Goal: Information Seeking & Learning: Check status

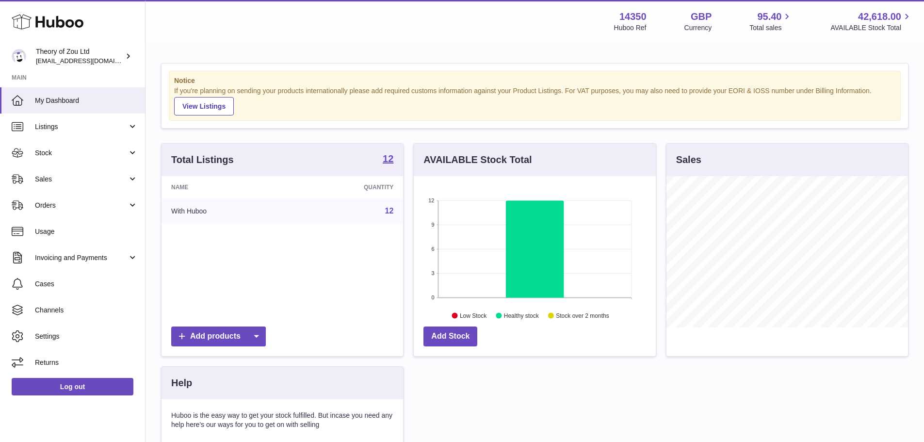
scroll to position [151, 242]
click at [40, 228] on span "Usage" at bounding box center [86, 231] width 103 height 9
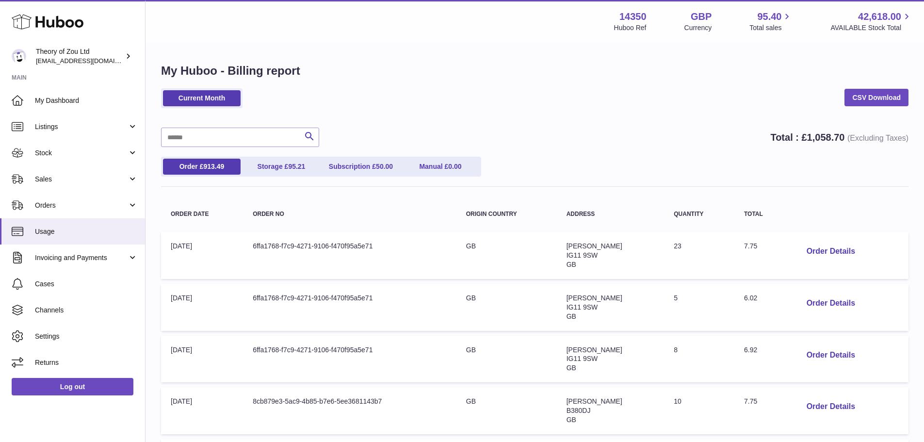
scroll to position [49, 0]
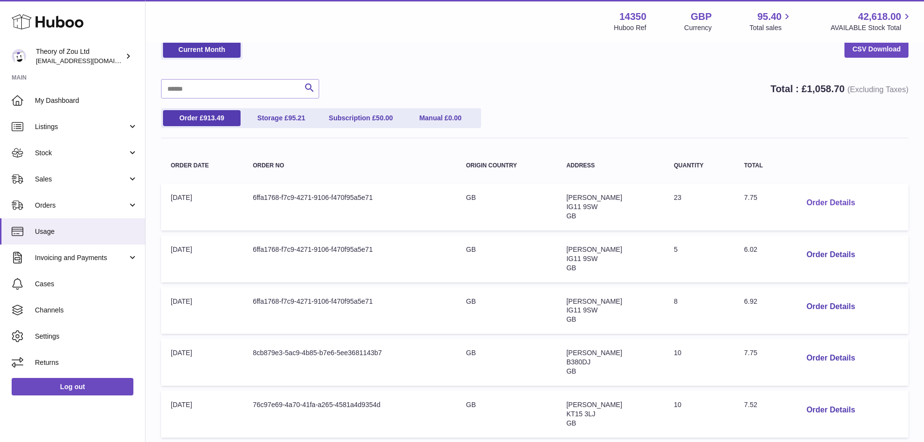
click at [821, 198] on button "Order Details" at bounding box center [831, 203] width 64 height 20
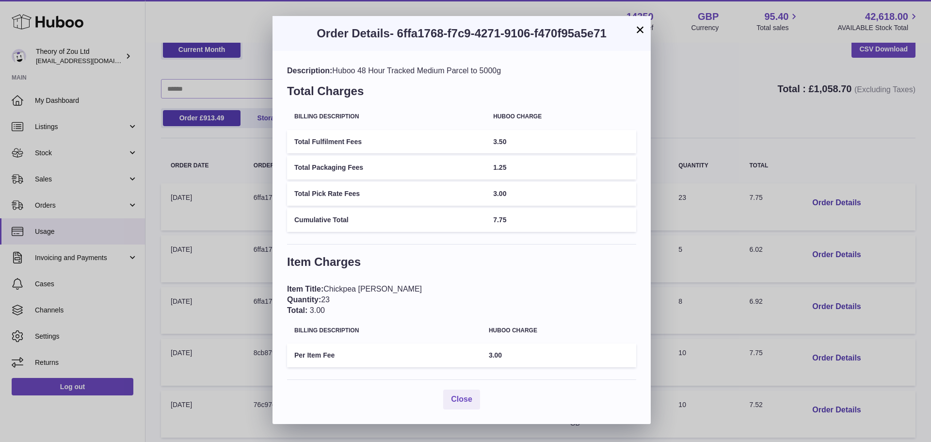
click at [641, 29] on button "×" at bounding box center [641, 30] width 12 height 12
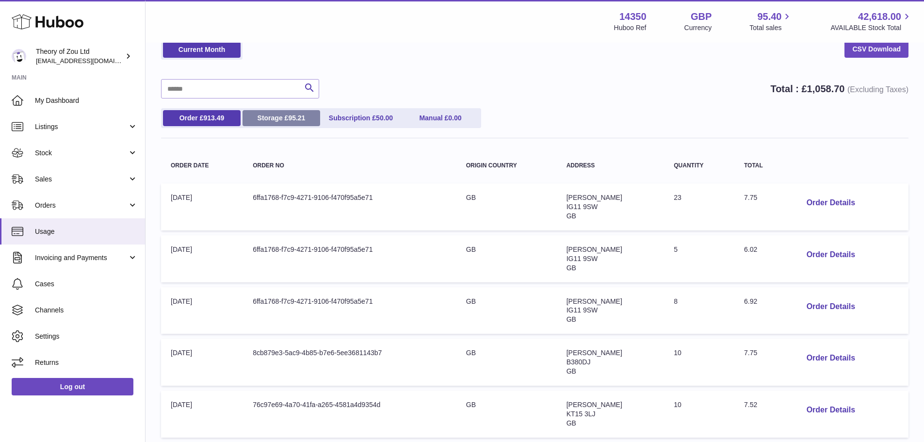
click at [283, 114] on link "Storage £ 95.21" at bounding box center [282, 118] width 78 height 16
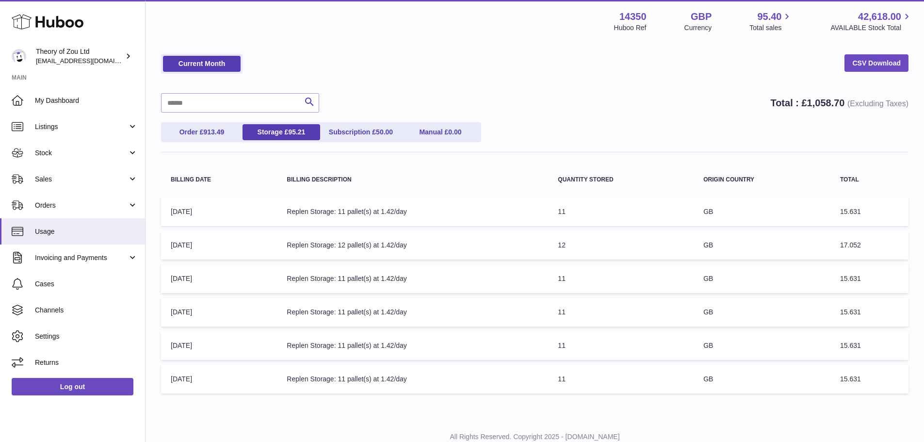
scroll to position [67, 0]
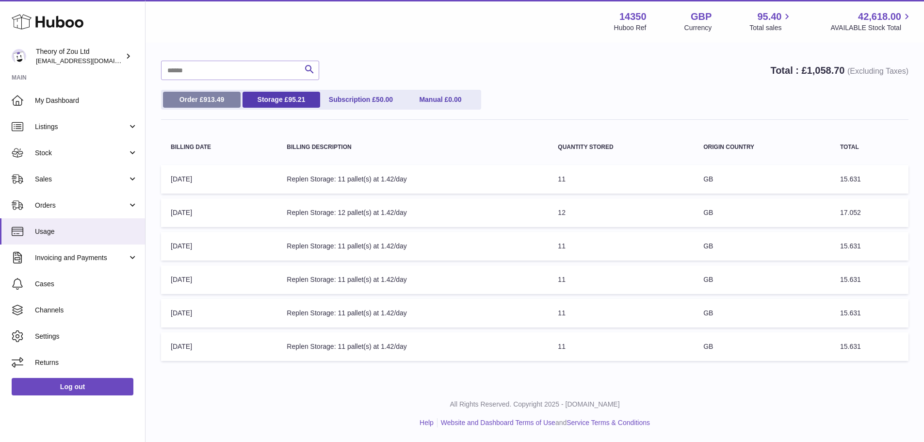
click at [188, 100] on link "Order £ 913.49" at bounding box center [202, 100] width 78 height 16
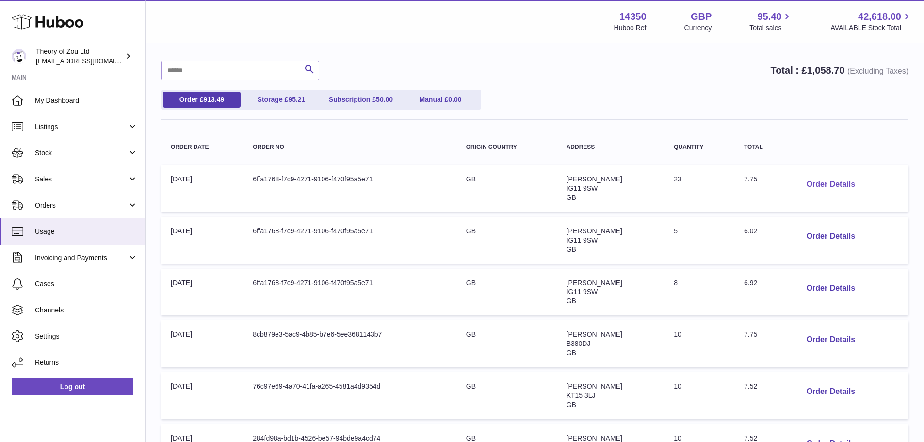
click at [813, 183] on button "Order Details" at bounding box center [831, 185] width 64 height 20
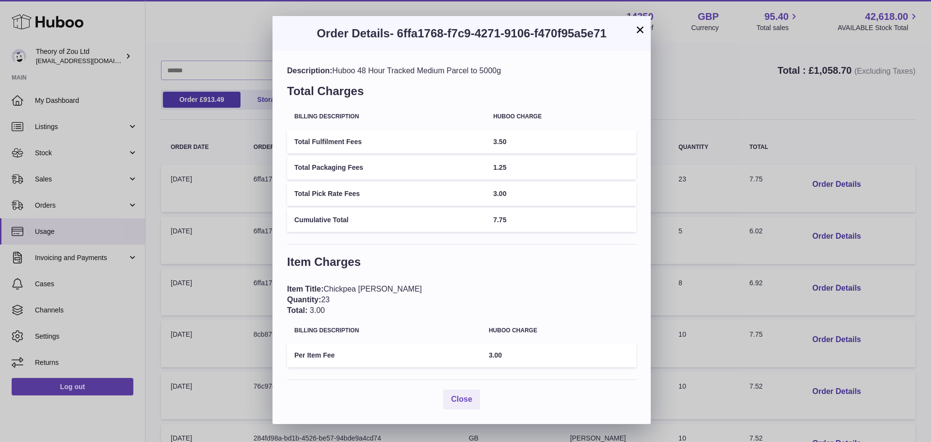
click at [825, 243] on div "× Order Details - 6ffa1768-f7c9-4271-9106-f470f95a5e71 Description: Huboo 48 Ho…" at bounding box center [465, 221] width 931 height 442
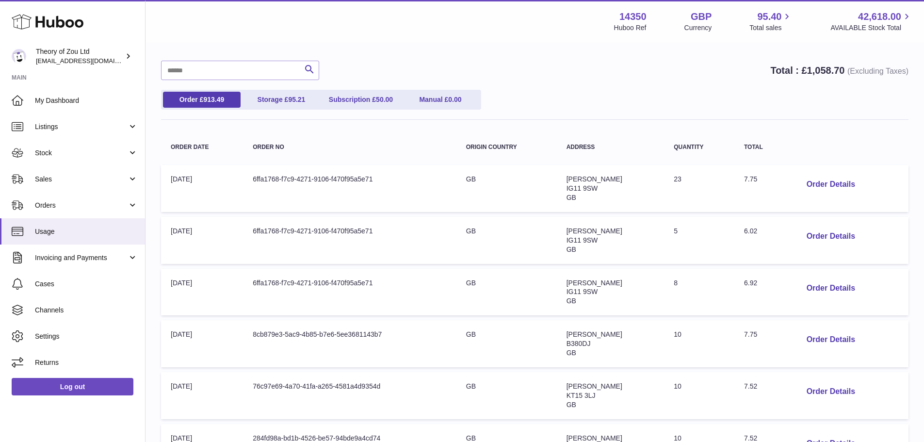
click at [823, 235] on button "Order Details" at bounding box center [831, 237] width 64 height 20
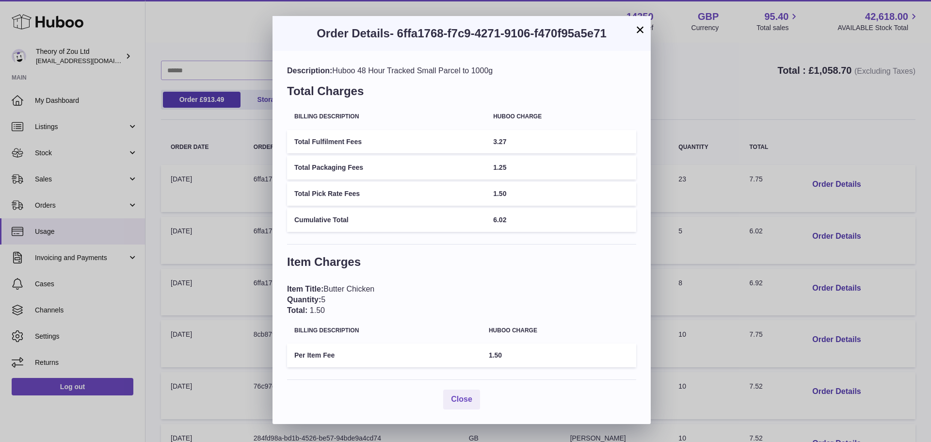
click at [723, 214] on div "× Order Details - 6ffa1768-f7c9-4271-9106-f470f95a5e71 Description: Huboo 48 Ho…" at bounding box center [465, 221] width 931 height 442
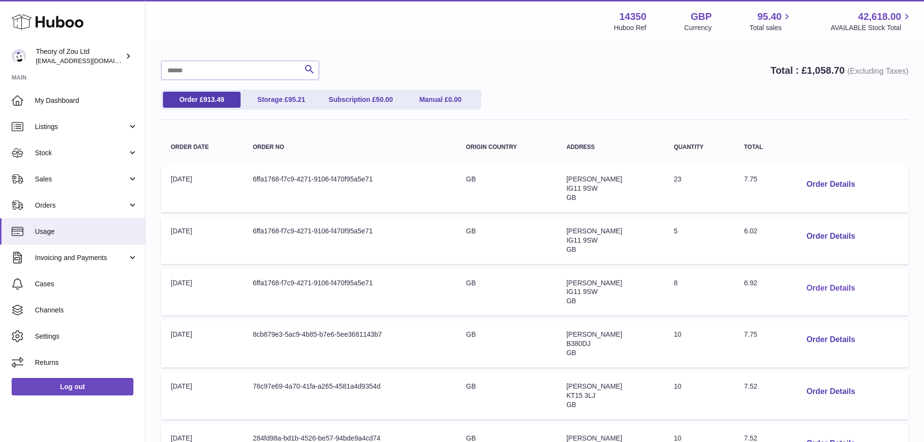
click at [836, 288] on button "Order Details" at bounding box center [831, 288] width 64 height 20
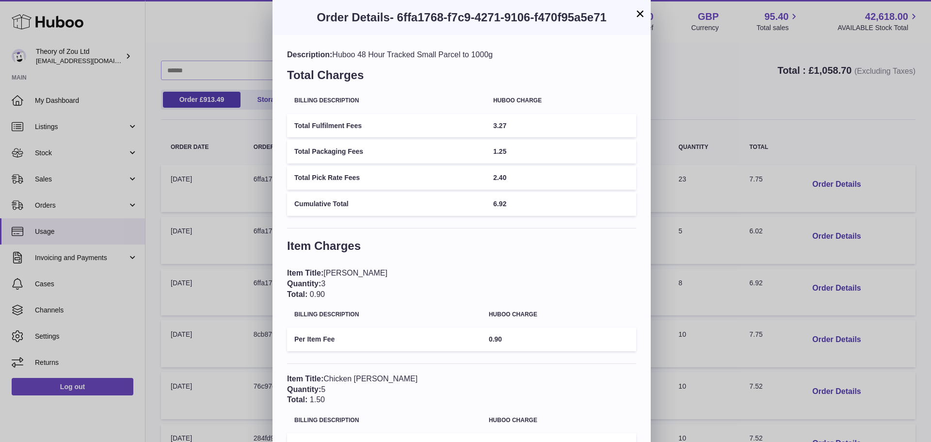
click at [722, 190] on div "× Order Details - 6ffa1768-f7c9-4271-9106-f470f95a5e71 Description: Huboo 48 Ho…" at bounding box center [465, 257] width 931 height 514
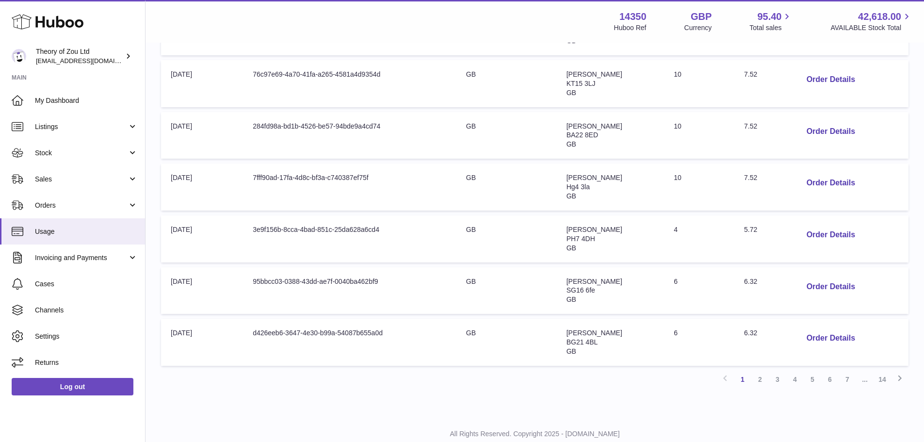
scroll to position [407, 0]
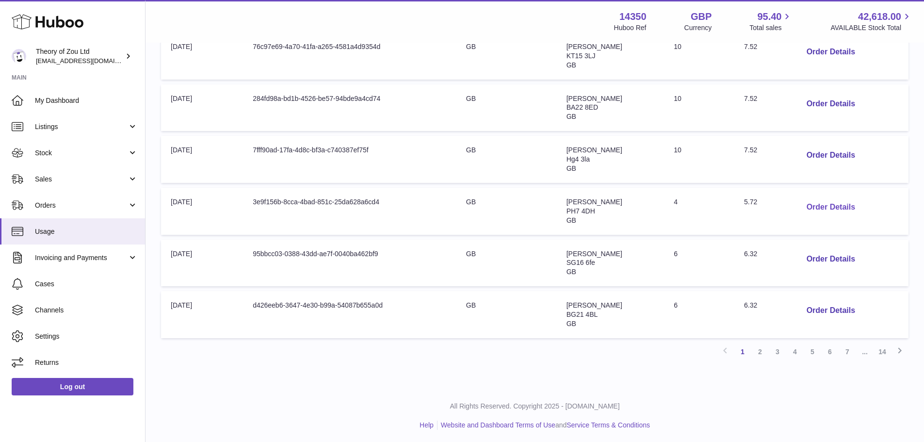
click at [821, 204] on button "Order Details" at bounding box center [831, 207] width 64 height 20
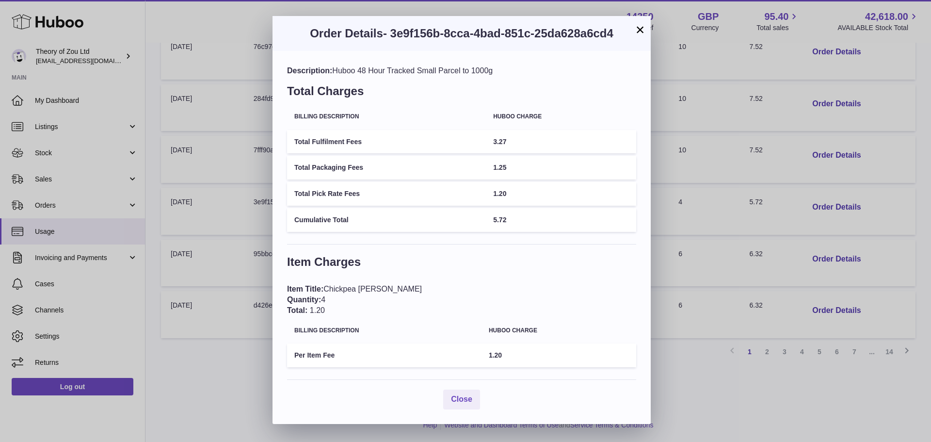
click at [699, 192] on div "× Order Details - 3e9f156b-8cca-4bad-851c-25da628a6cd4 Description: Huboo 48 Ho…" at bounding box center [465, 221] width 931 height 442
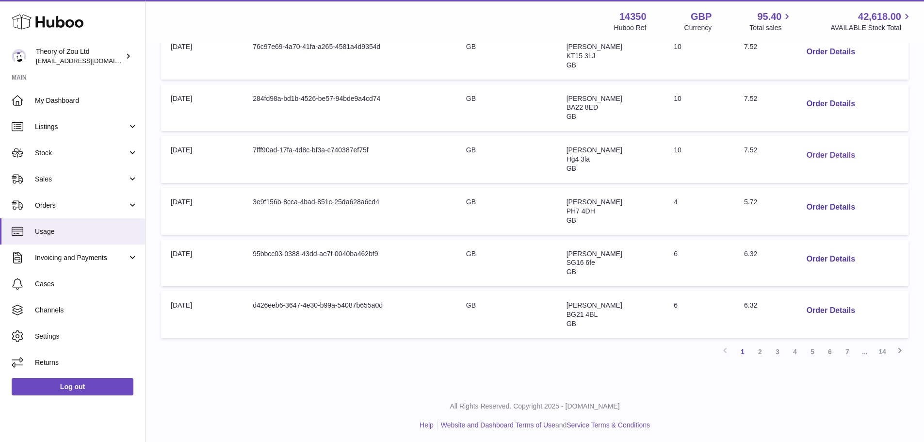
click at [824, 146] on button "Order Details" at bounding box center [831, 156] width 64 height 20
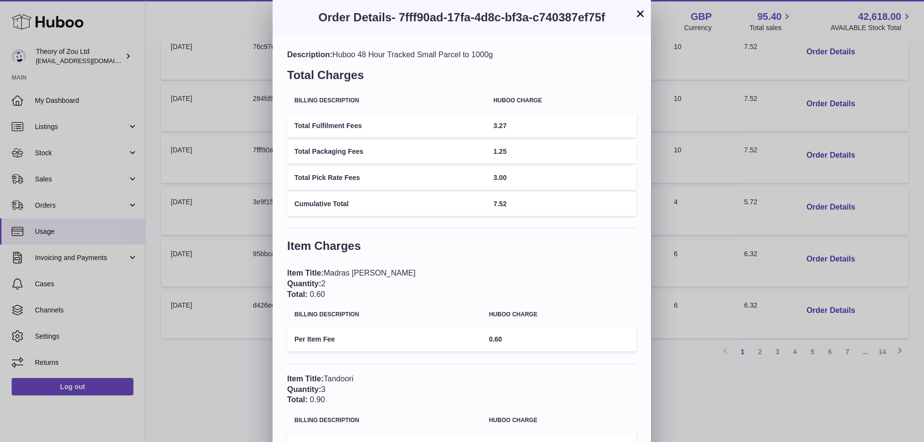
click at [742, 173] on div "× Order Details - 7fff90ad-17fa-4d8c-bf3a-c740387ef75f Description: Huboo 48 Ho…" at bounding box center [462, 309] width 924 height 619
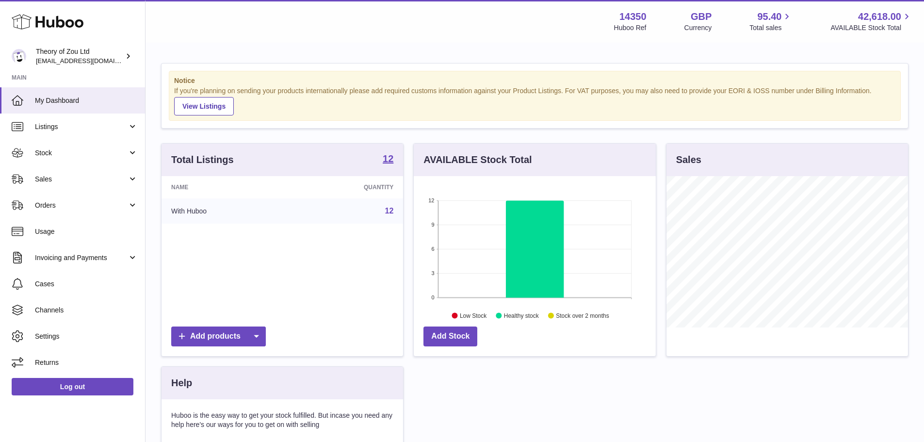
scroll to position [151, 242]
